Goal: Transaction & Acquisition: Obtain resource

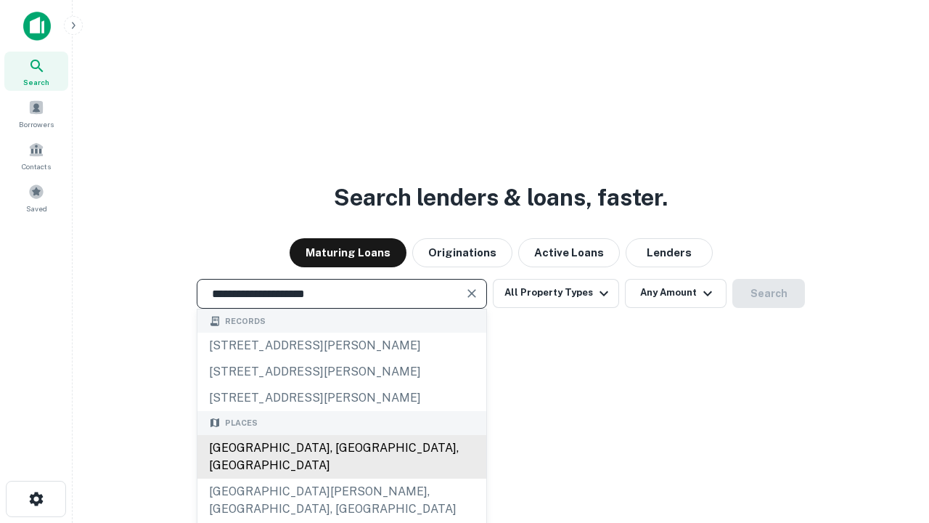
click at [341, 478] on div "[GEOGRAPHIC_DATA], [GEOGRAPHIC_DATA], [GEOGRAPHIC_DATA]" at bounding box center [341, 457] width 289 height 44
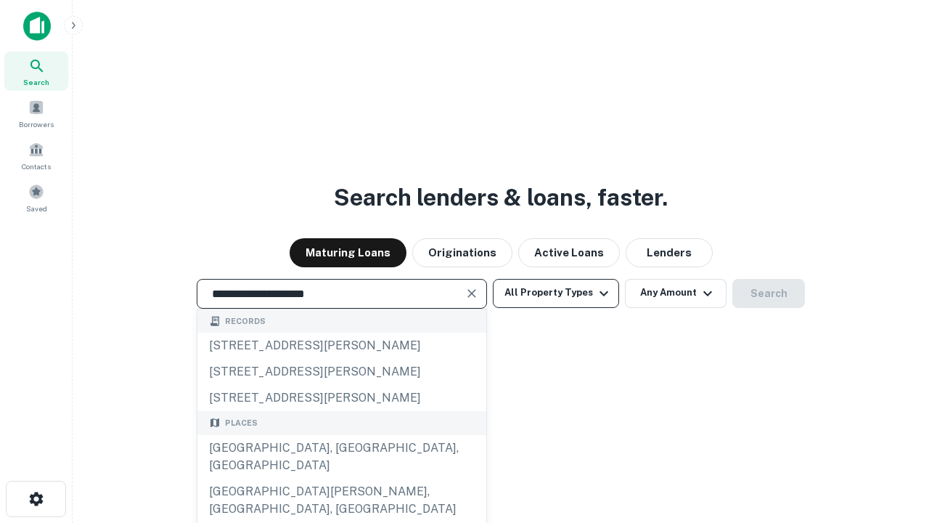
type input "**********"
click at [556, 292] on button "All Property Types" at bounding box center [556, 293] width 126 height 29
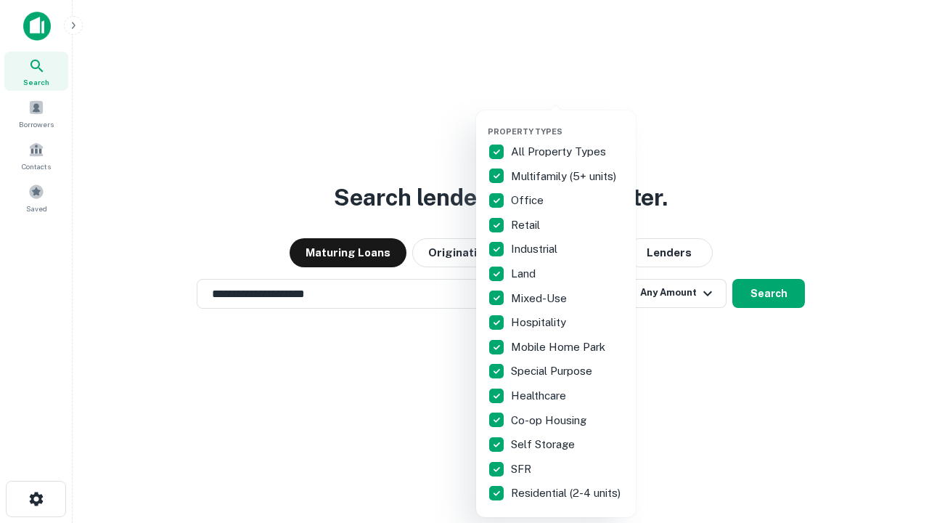
click at [568, 122] on button "button" at bounding box center [568, 122] width 160 height 1
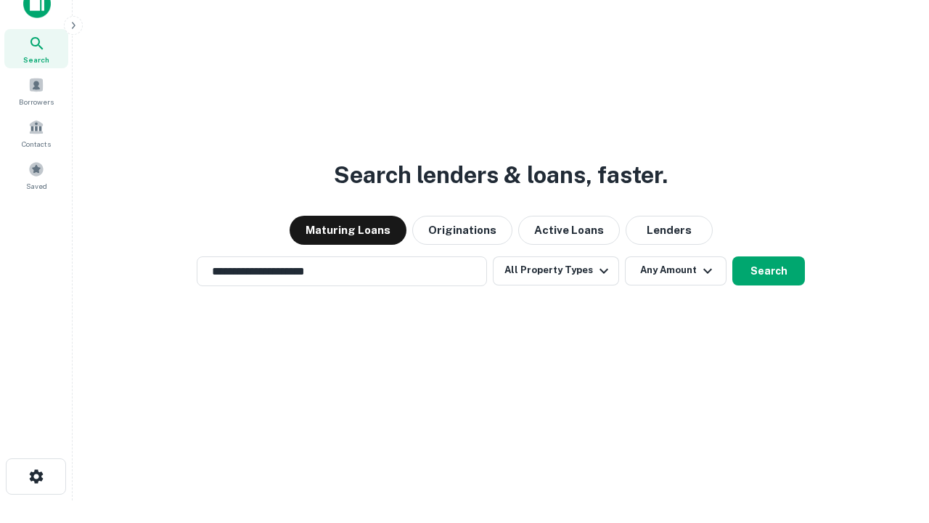
scroll to position [9, 175]
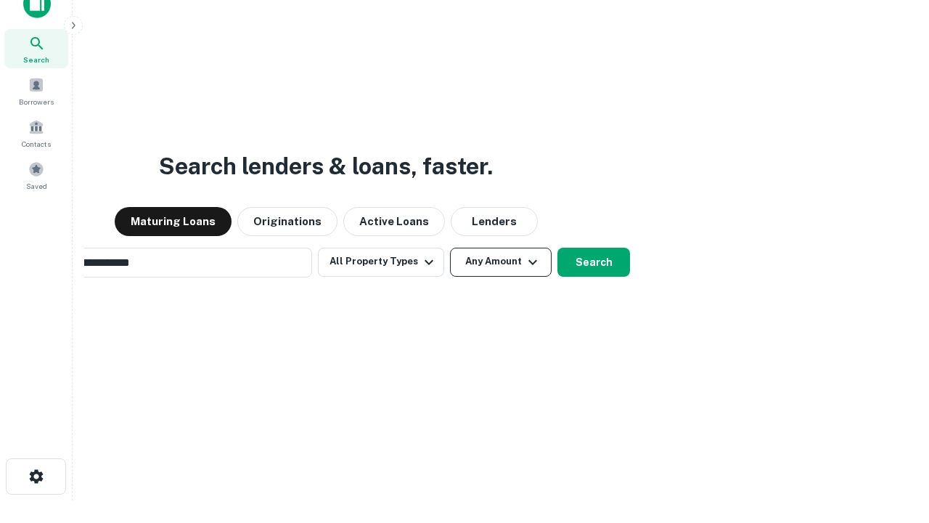
click at [450, 247] on button "Any Amount" at bounding box center [501, 261] width 102 height 29
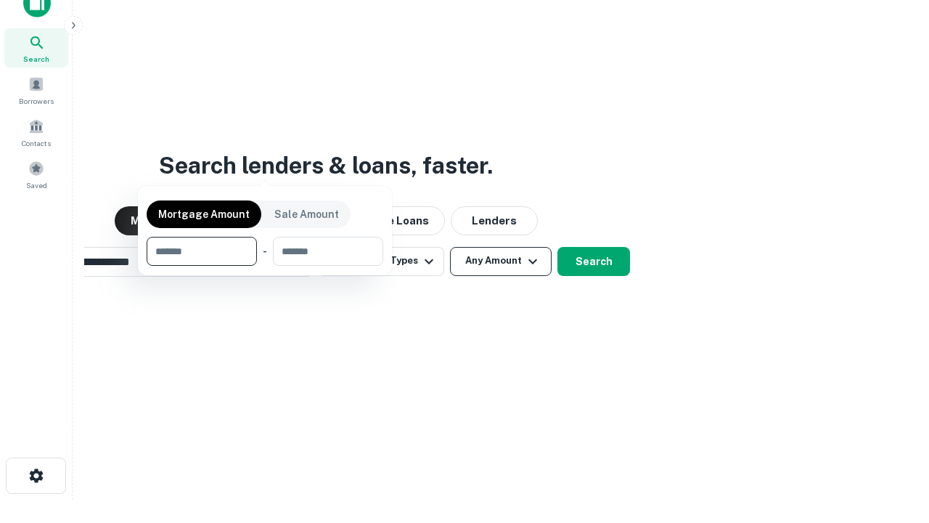
scroll to position [105, 411]
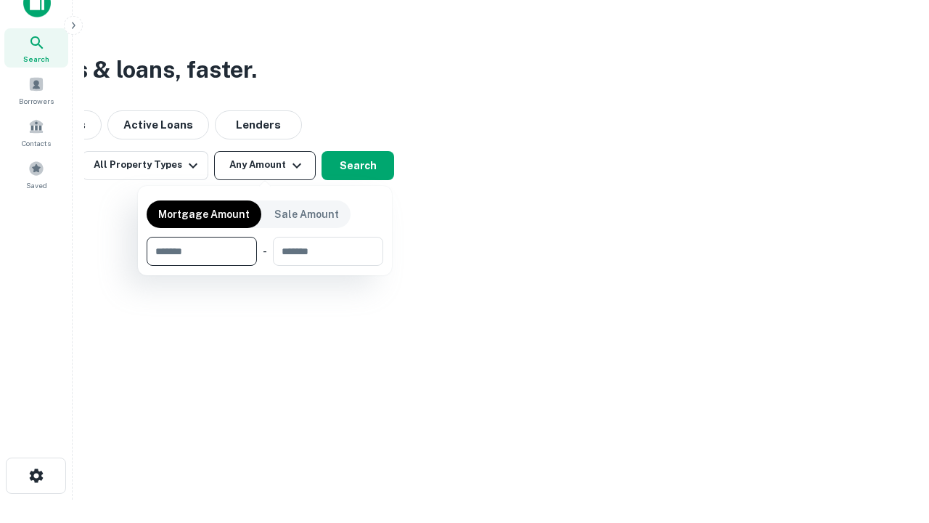
type input "*******"
click at [265, 266] on button "button" at bounding box center [265, 266] width 237 height 1
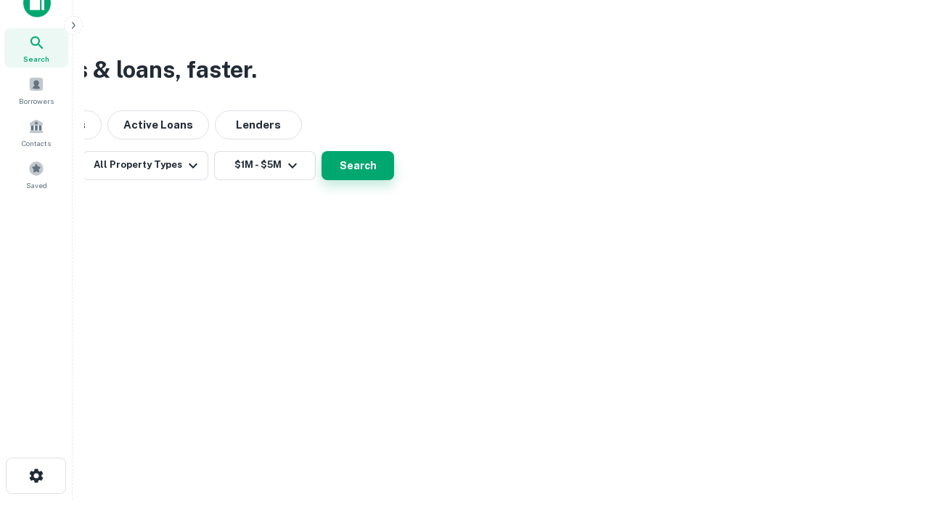
click at [394, 180] on button "Search" at bounding box center [357, 165] width 73 height 29
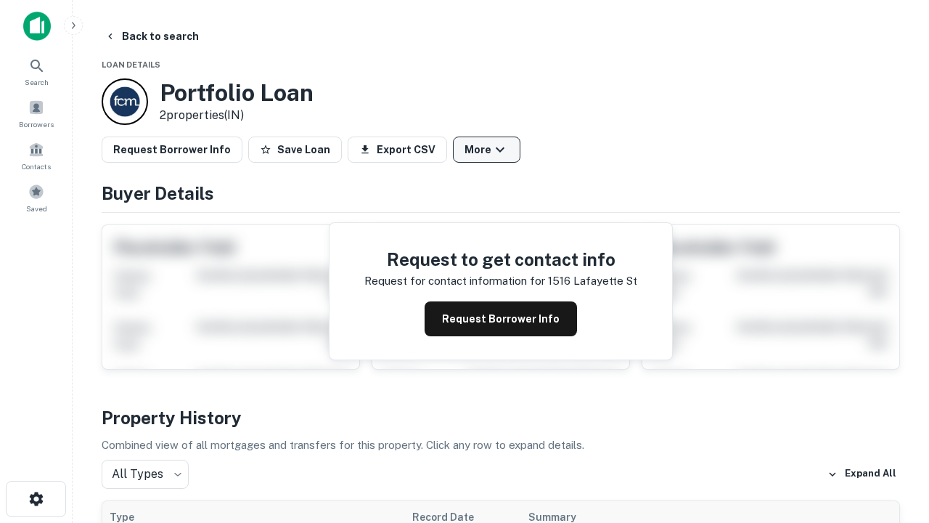
click at [486, 150] on button "More" at bounding box center [486, 149] width 67 height 26
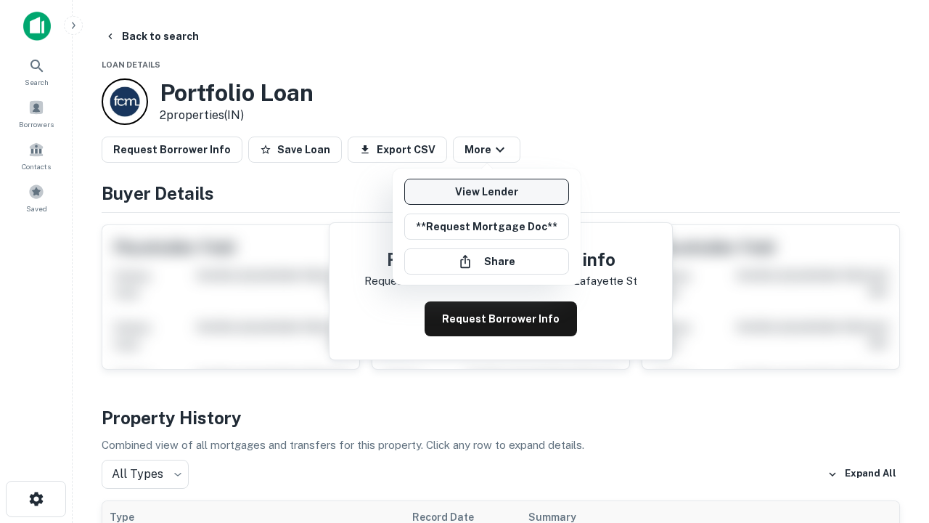
click at [486, 192] on link "View Lender" at bounding box center [486, 192] width 165 height 26
